Goal: Find specific page/section

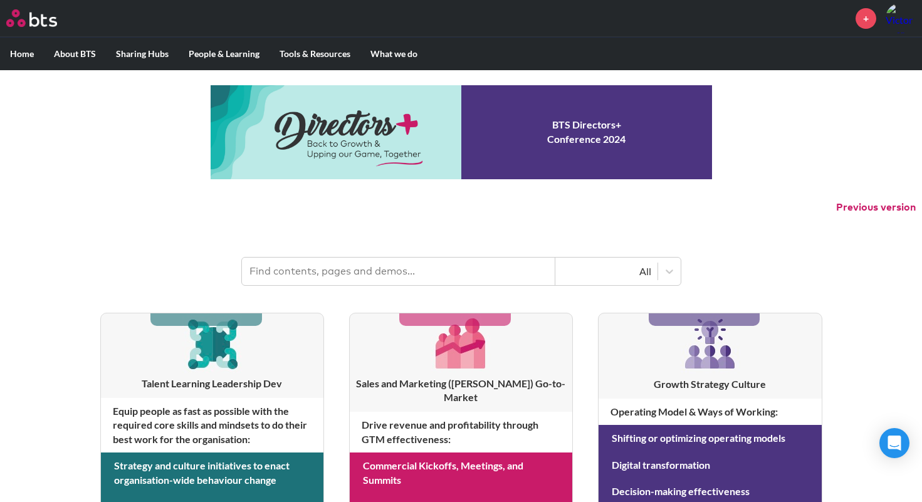
click at [401, 268] on input "text" at bounding box center [399, 272] width 314 height 28
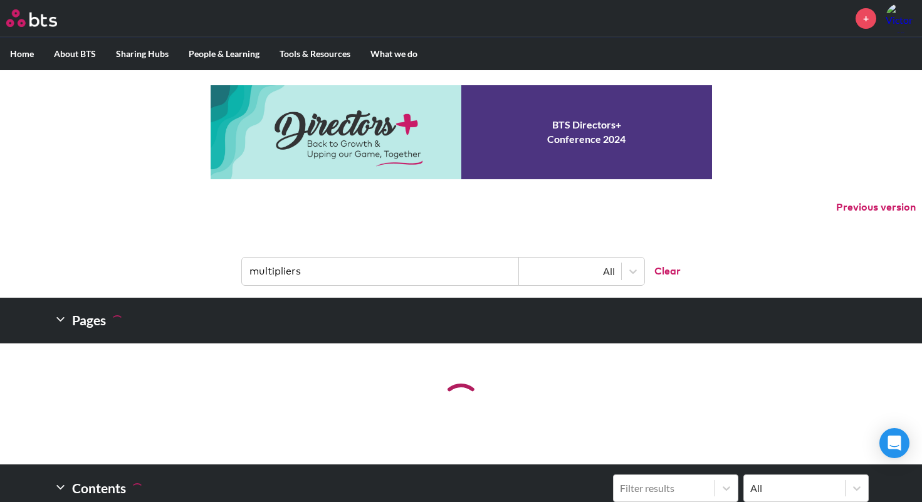
click at [407, 277] on input "multipliers" at bounding box center [380, 272] width 277 height 28
type input "multipliers"
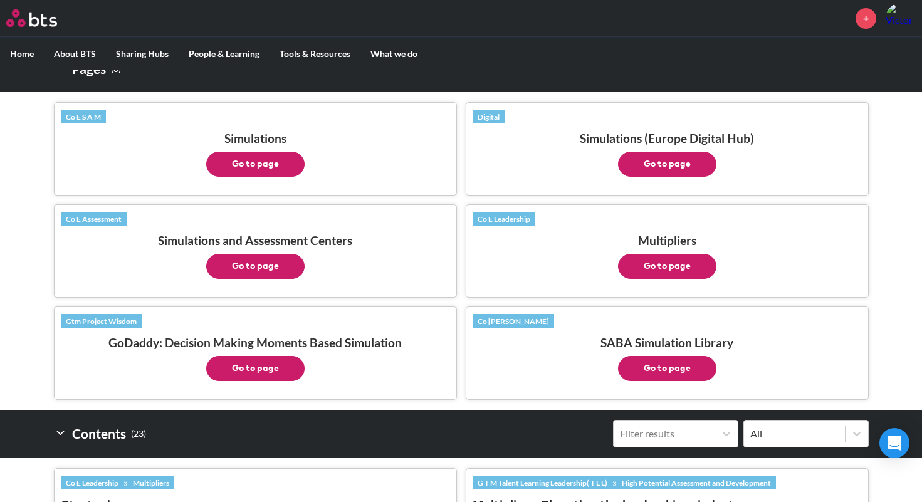
scroll to position [260, 0]
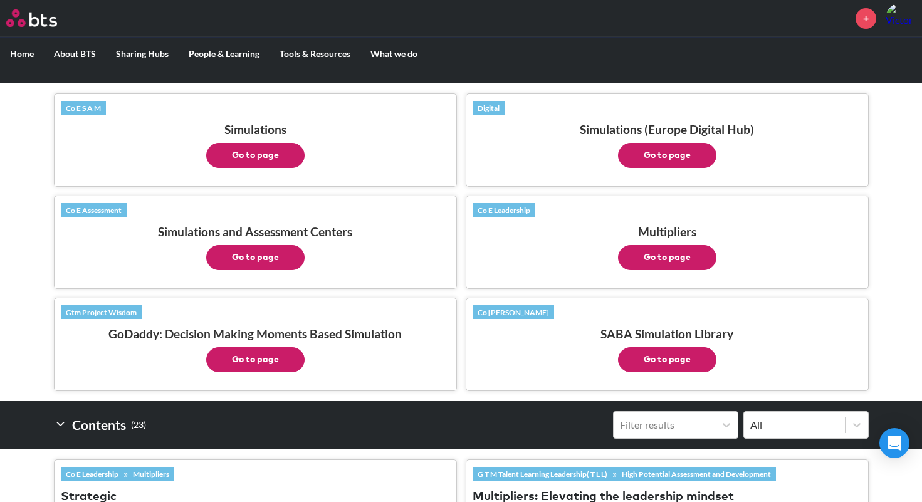
click at [680, 255] on button "Go to page" at bounding box center [667, 257] width 98 height 25
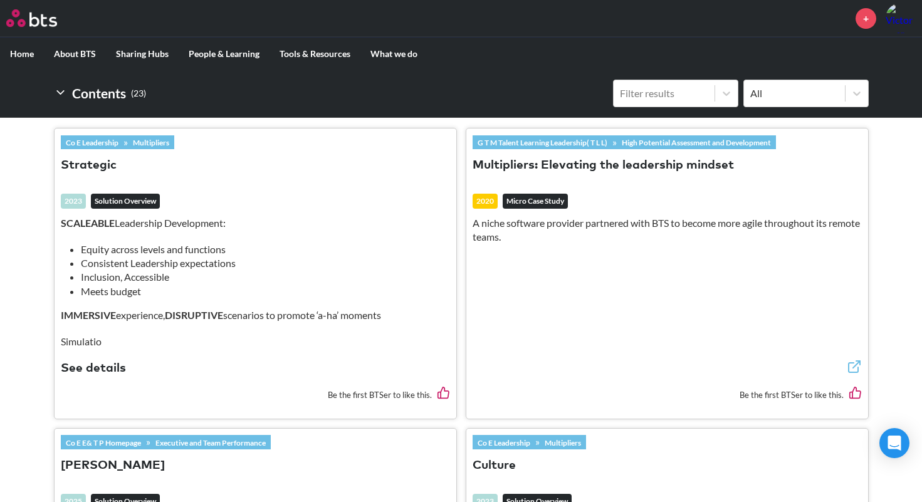
scroll to position [594, 0]
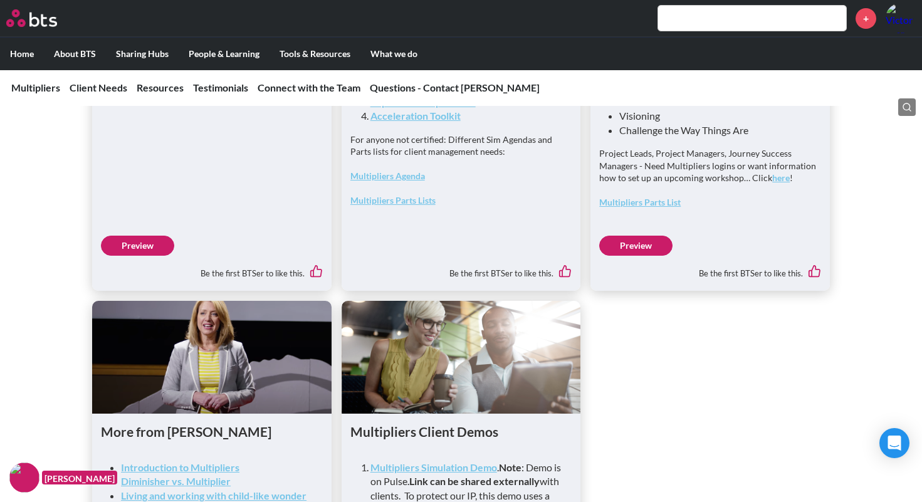
scroll to position [3341, 0]
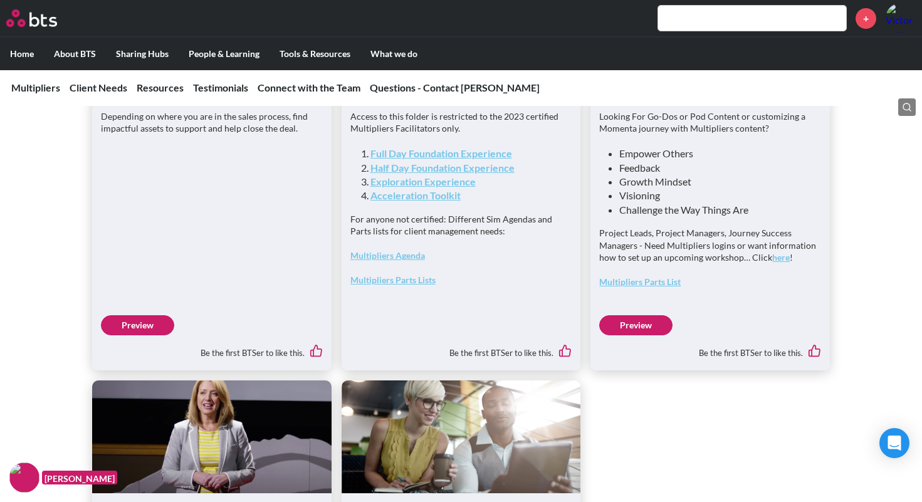
click at [441, 201] on link "Acceleration Toolkit" at bounding box center [416, 195] width 90 height 12
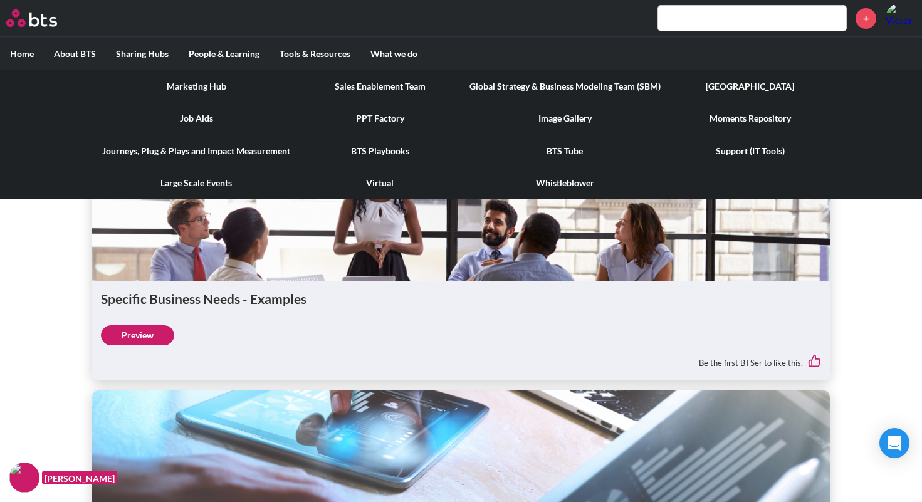
scroll to position [2543, 0]
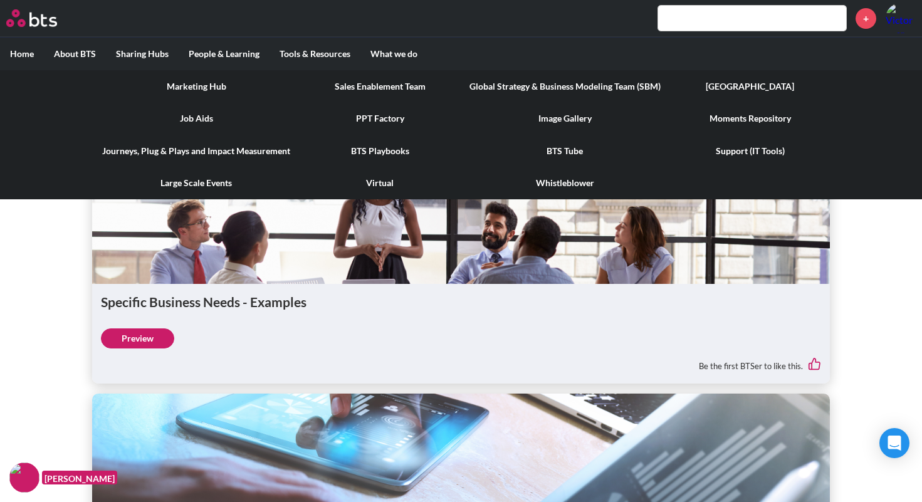
click at [263, 149] on link "Journeys, Plug & Plays and Impact Measurement" at bounding box center [196, 151] width 208 height 33
